Goal: Find specific fact: Find specific fact

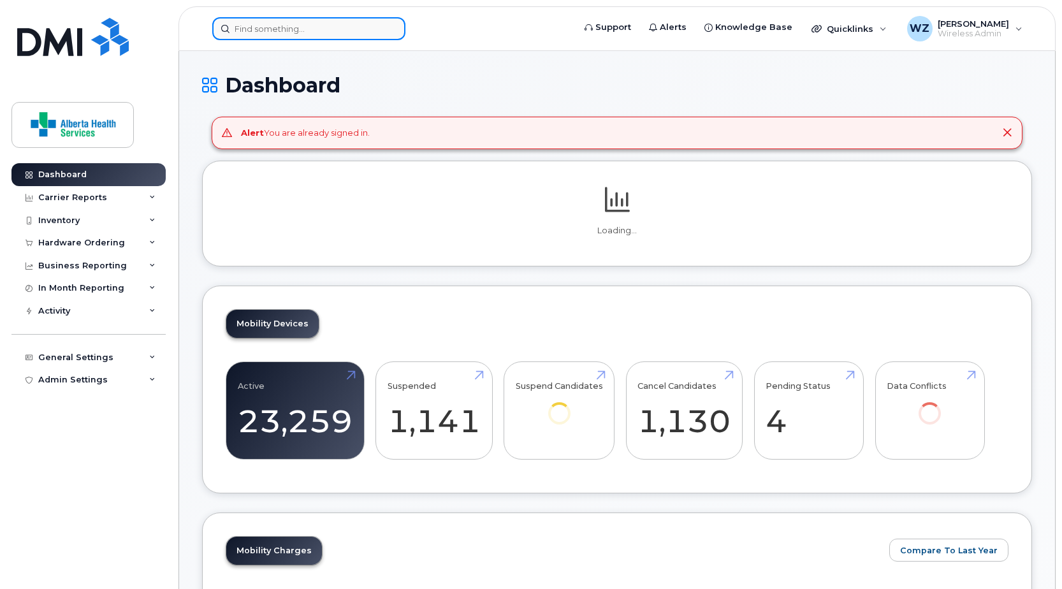
click at [318, 27] on input at bounding box center [308, 28] width 193 height 23
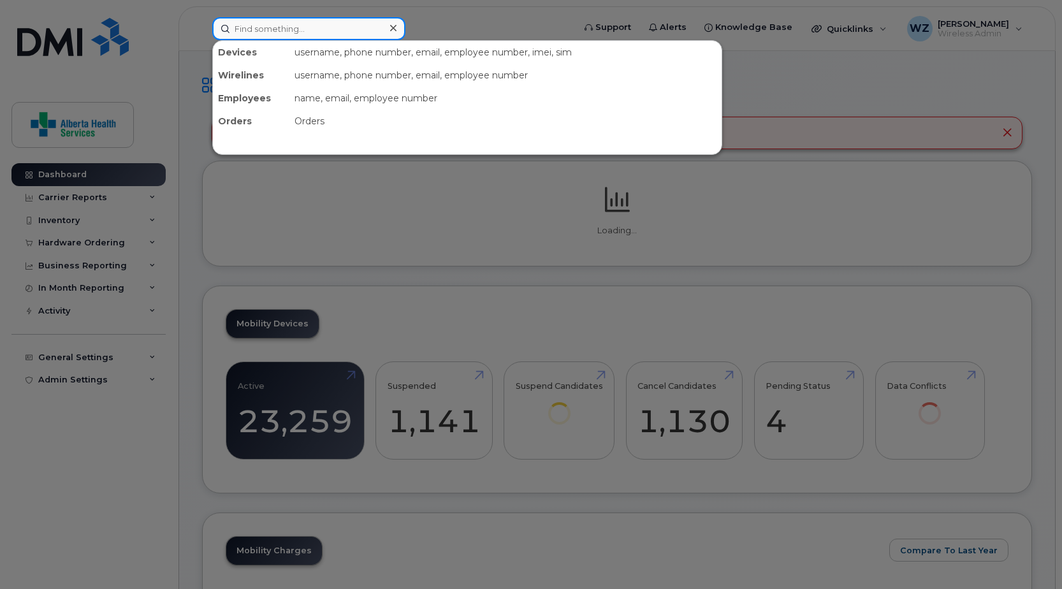
paste input "4034621168"
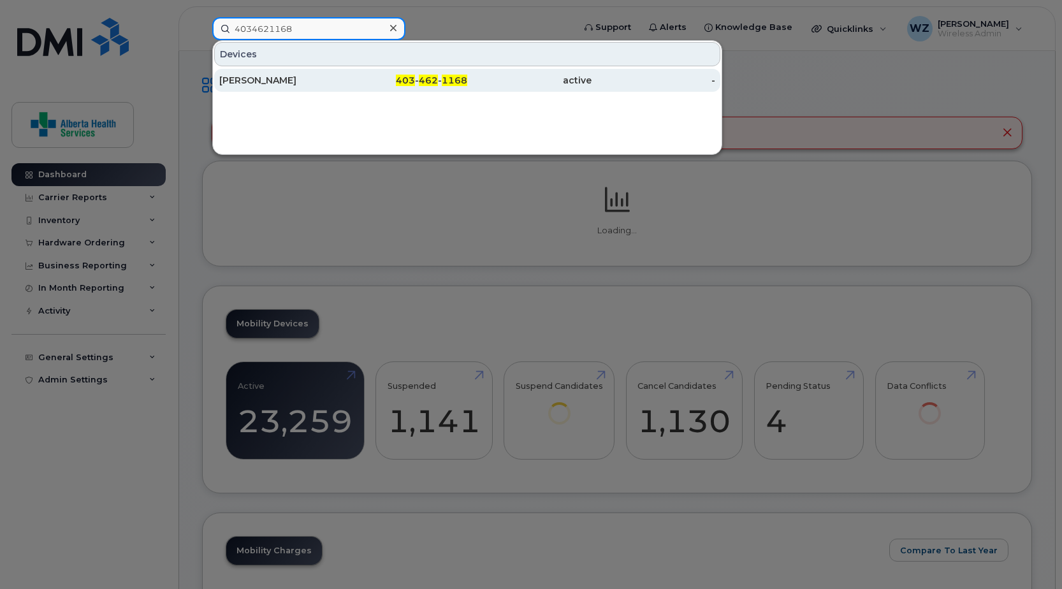
type input "4034621168"
click at [263, 81] on div "[PERSON_NAME]" at bounding box center [281, 80] width 124 height 13
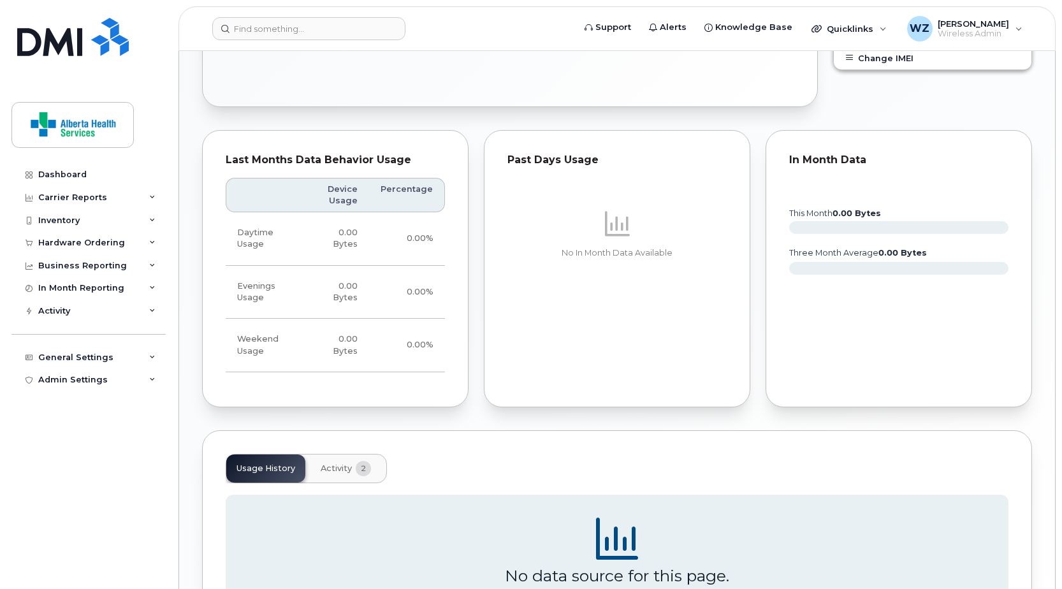
scroll to position [191, 0]
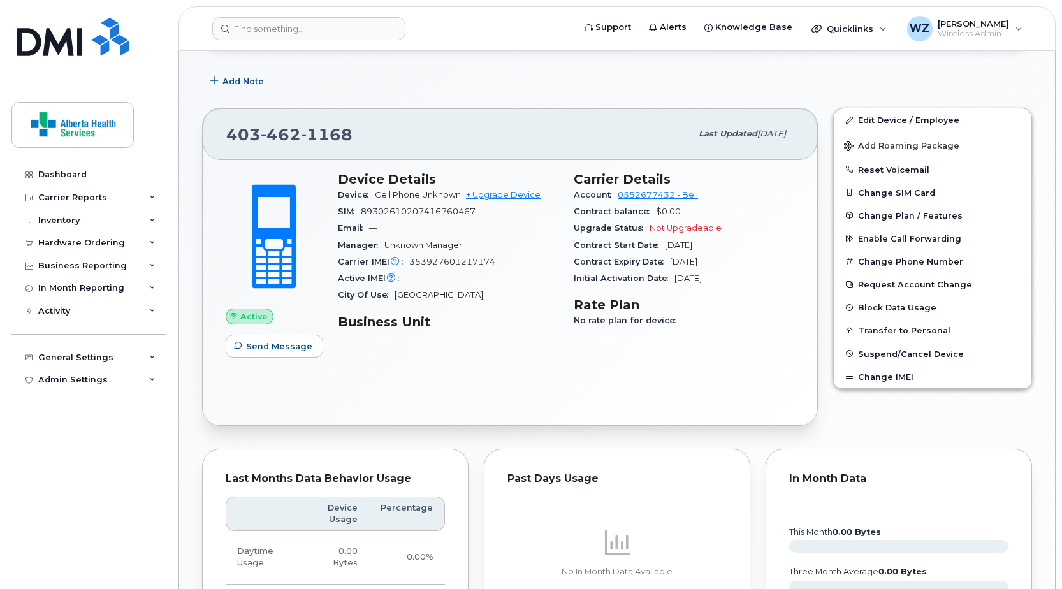
drag, startPoint x: 607, startPoint y: 395, endPoint x: 536, endPoint y: 382, distance: 72.5
click at [536, 382] on div "Active Send Message Device Details Device Cell Phone Unknown + Upgrade Device S…" at bounding box center [510, 292] width 615 height 265
drag, startPoint x: 355, startPoint y: 135, endPoint x: 221, endPoint y: 138, distance: 133.3
click at [221, 138] on div "403 462 1168 Last updated Aug 15, 2025" at bounding box center [510, 133] width 615 height 51
copy span "403 462 1168"
